Goal: Task Accomplishment & Management: Use online tool/utility

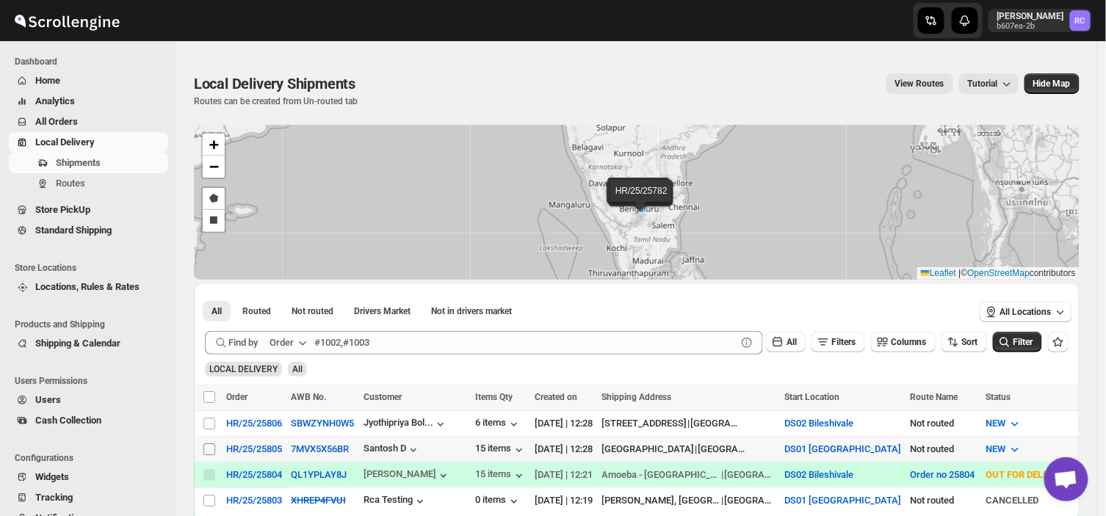
click at [209, 444] on input "Select shipment" at bounding box center [209, 450] width 12 height 12
checkbox input "true"
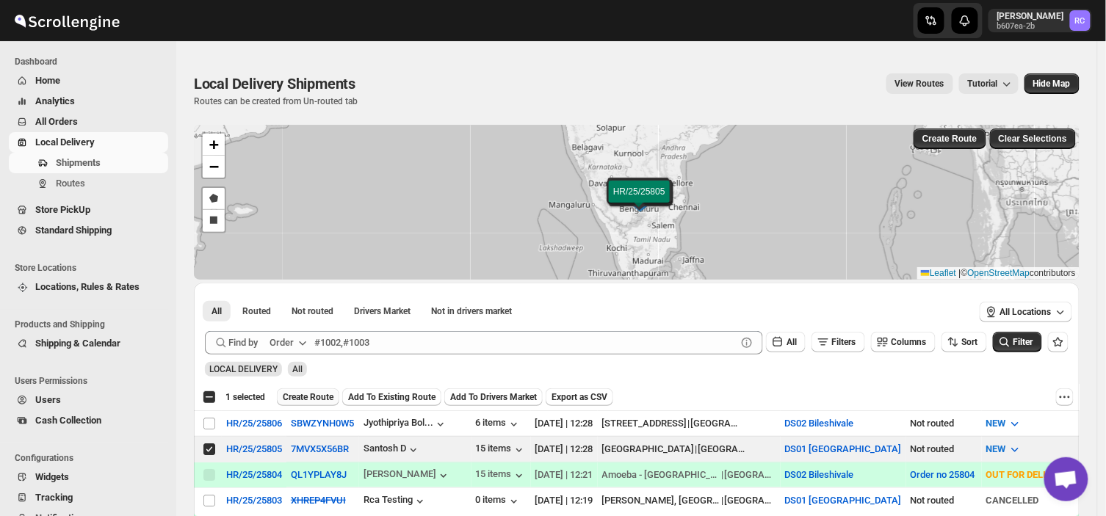
click at [307, 398] on span "Create Route" at bounding box center [308, 397] width 51 height 12
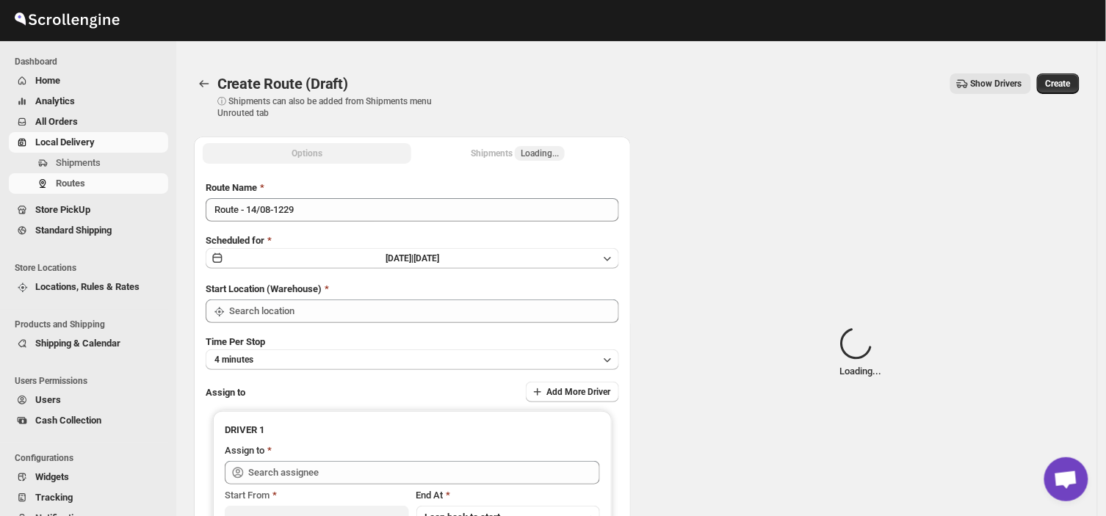
type input "DS01 [GEOGRAPHIC_DATA]"
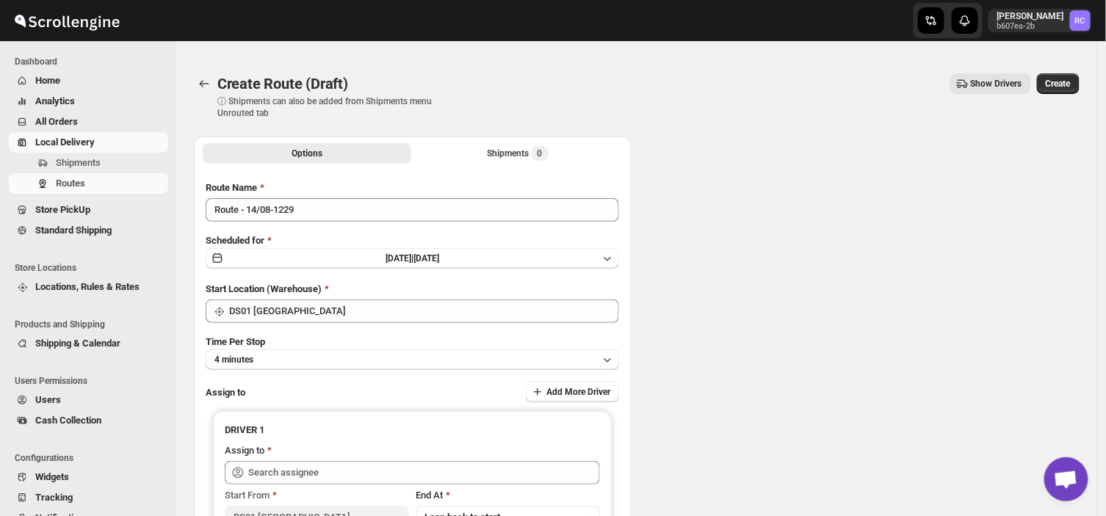
type input "DS01 [GEOGRAPHIC_DATA]"
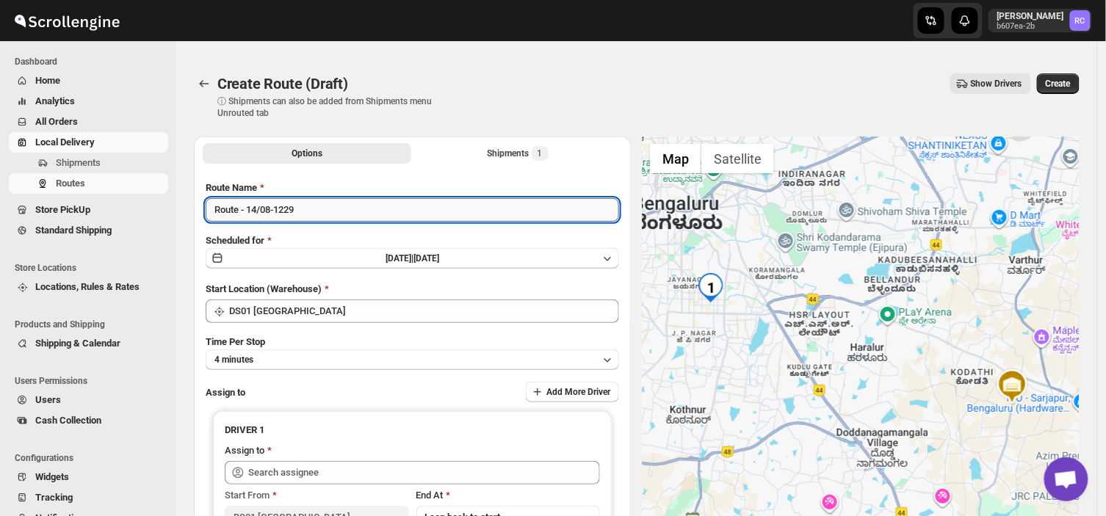
click at [305, 211] on input "Route - 14/08-1229" at bounding box center [412, 209] width 413 height 23
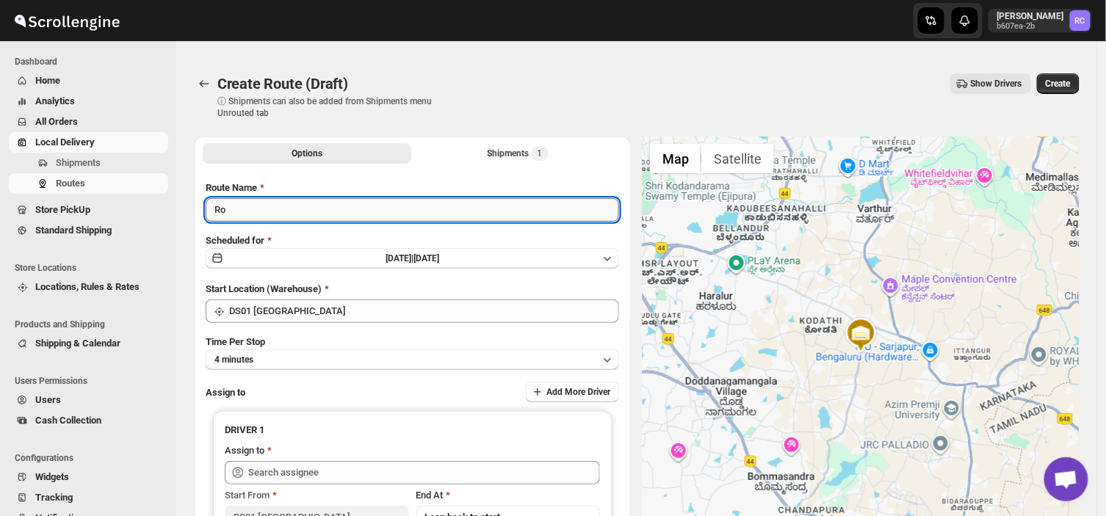
type input "R"
type input "2"
type input "Order no 25805"
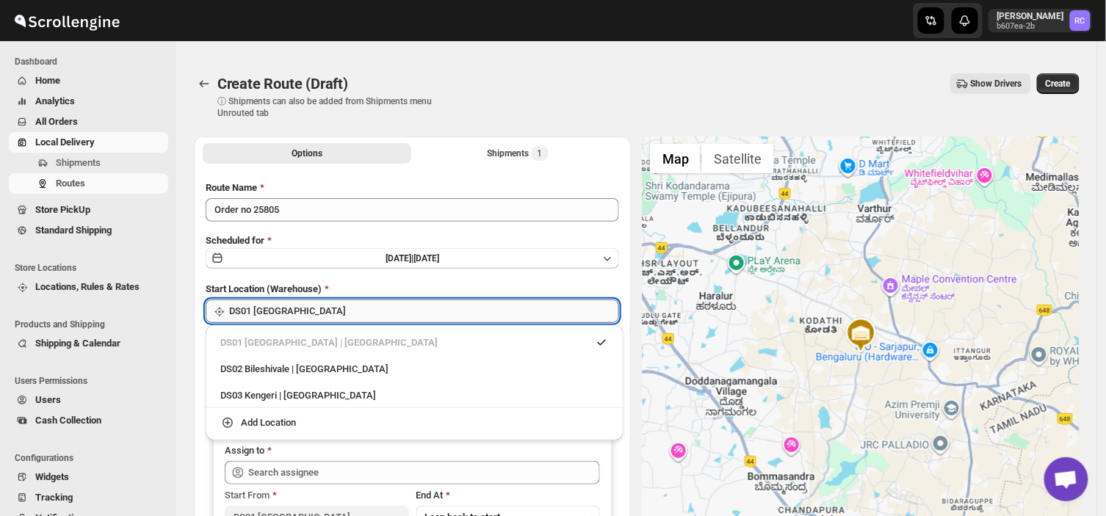
click at [318, 305] on input "DS01 [GEOGRAPHIC_DATA]" at bounding box center [424, 311] width 390 height 23
click at [277, 398] on div "DS03 Kengeri | [GEOGRAPHIC_DATA]" at bounding box center [414, 395] width 388 height 15
type input "DS03 Kengeri"
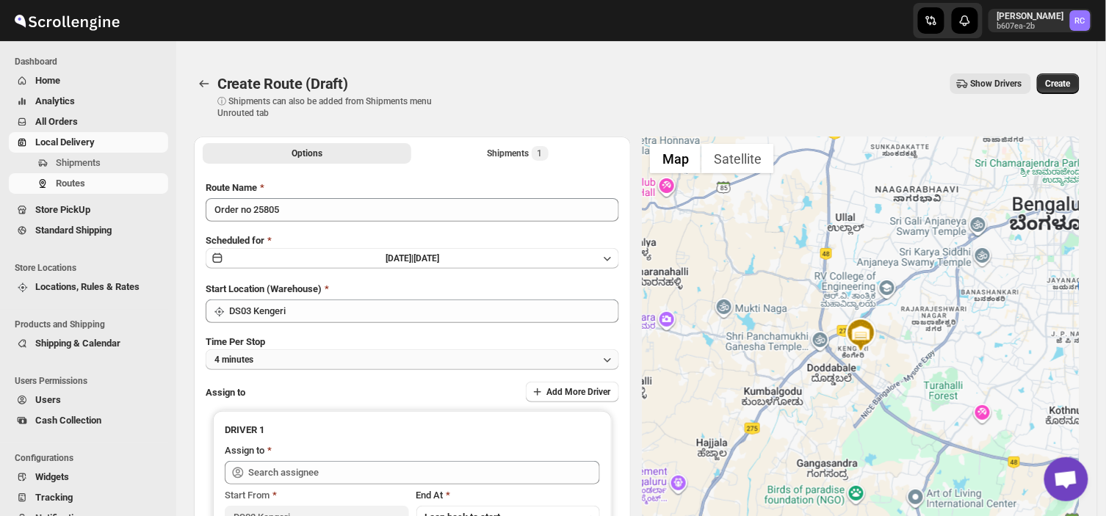
click at [282, 354] on button "4 minutes" at bounding box center [412, 360] width 413 height 21
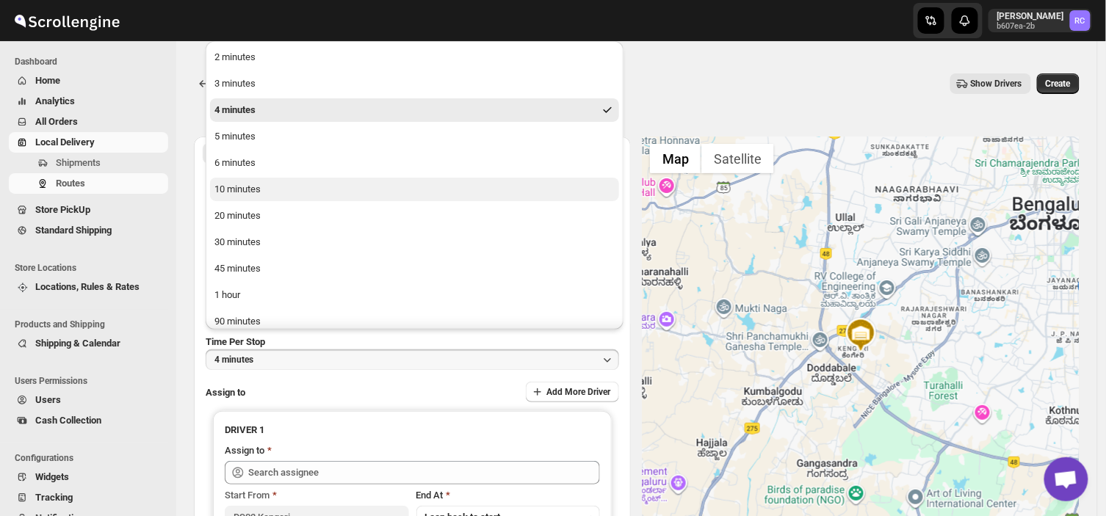
click at [277, 189] on button "10 minutes" at bounding box center [414, 189] width 409 height 23
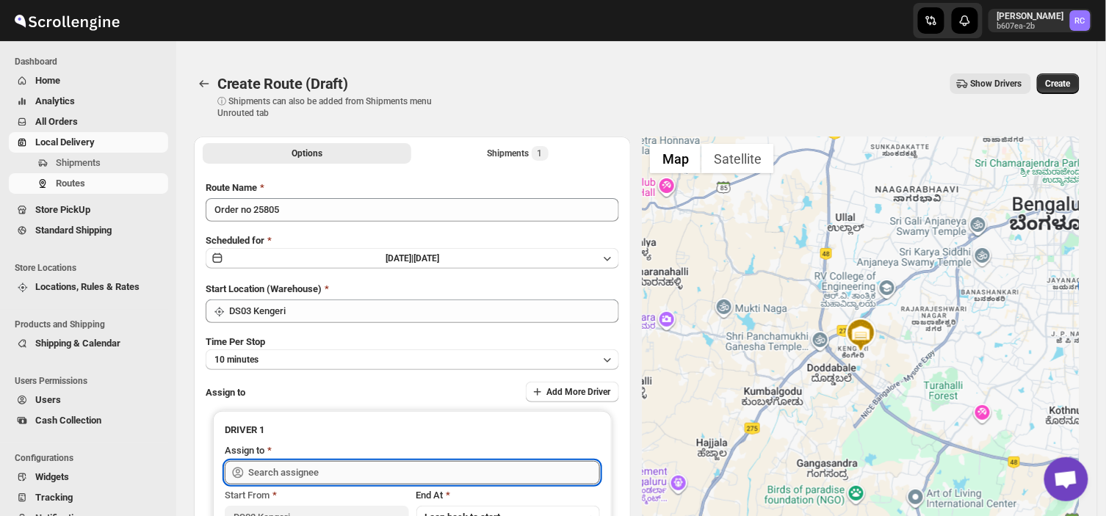
click at [326, 472] on input "text" at bounding box center [424, 472] width 352 height 23
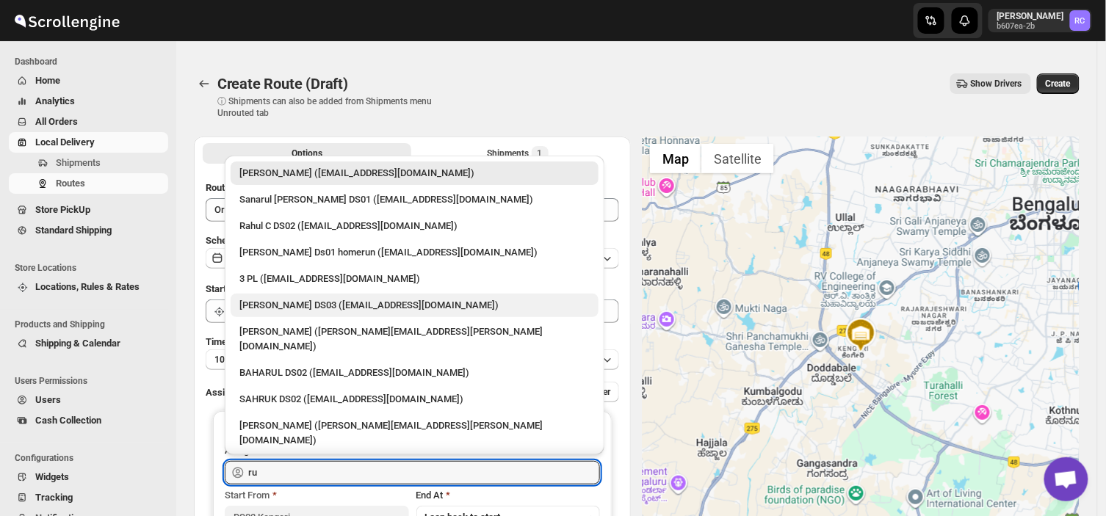
click at [331, 302] on div "[PERSON_NAME] DS03 ([EMAIL_ADDRESS][DOMAIN_NAME])" at bounding box center [414, 305] width 350 height 15
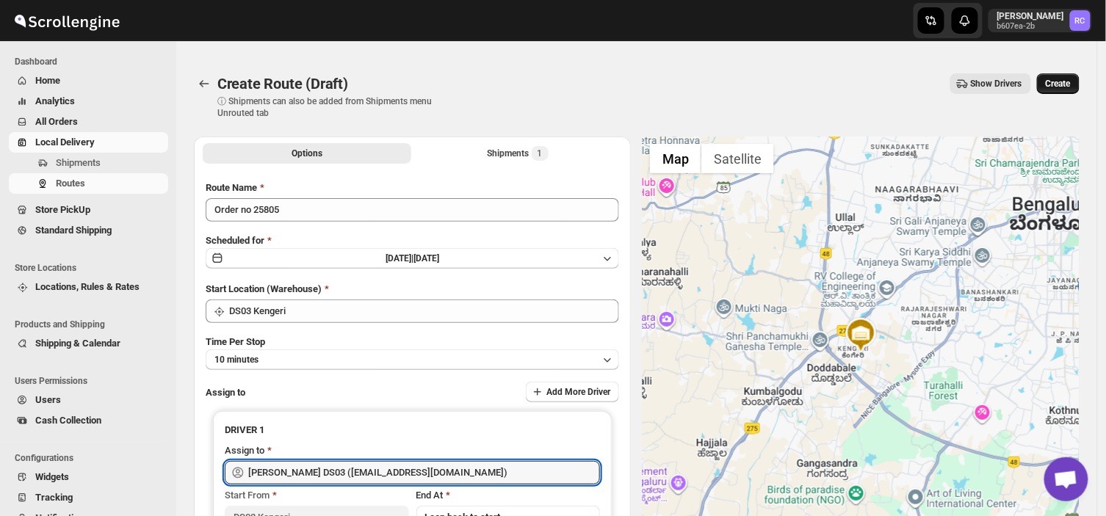
type input "[PERSON_NAME] DS03 ([EMAIL_ADDRESS][DOMAIN_NAME])"
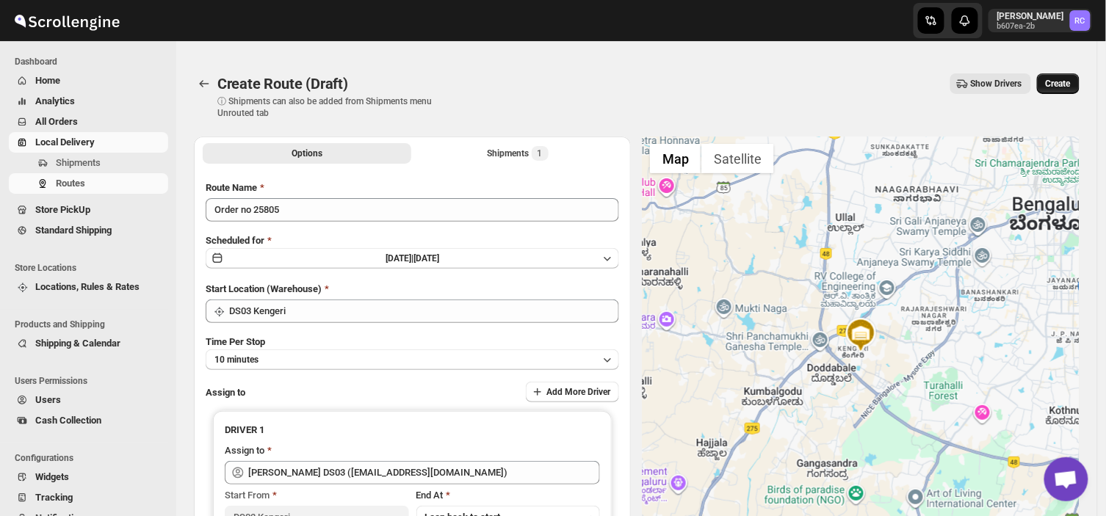
click at [1070, 82] on span "Create" at bounding box center [1058, 84] width 25 height 12
